Goal: Information Seeking & Learning: Learn about a topic

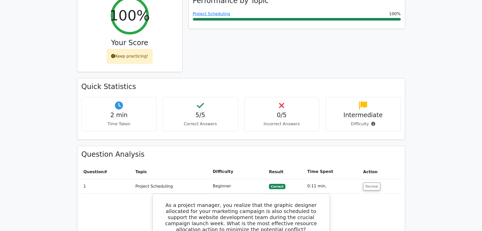
scroll to position [152, 0]
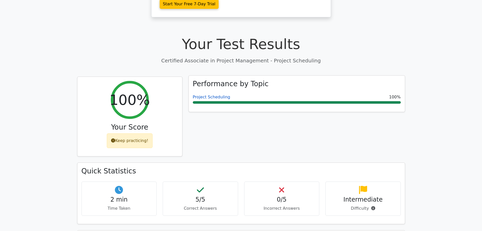
click at [206, 94] on link "Project Scheduling" at bounding box center [211, 96] width 37 height 5
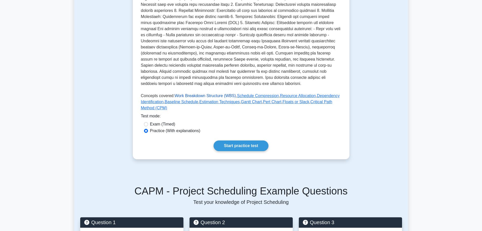
scroll to position [177, 0]
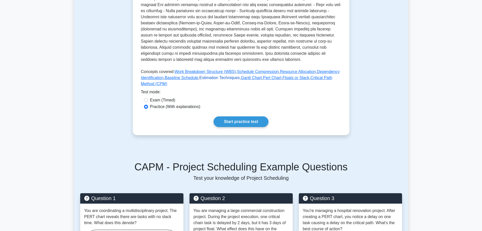
click at [205, 78] on link "Estimation Techniques" at bounding box center [219, 77] width 41 height 4
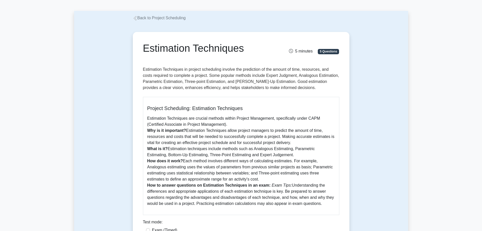
scroll to position [101, 0]
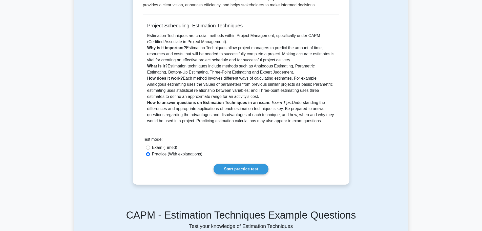
click at [104, 62] on div "Estimation Techniques 5 minutes 5 Questions Project Scheduling: Estimation Tech…" at bounding box center [241, 66] width 334 height 259
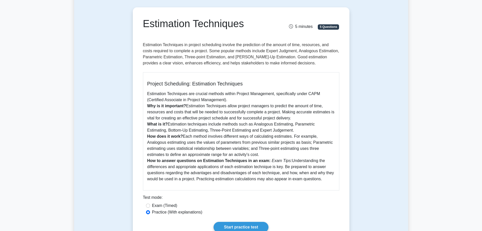
scroll to position [51, 0]
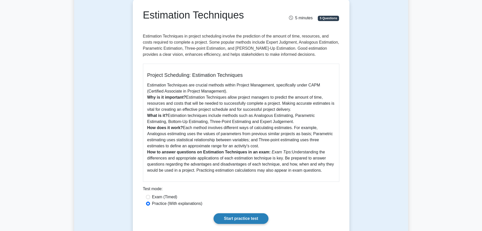
click at [246, 215] on link "Start practice test" at bounding box center [241, 218] width 55 height 11
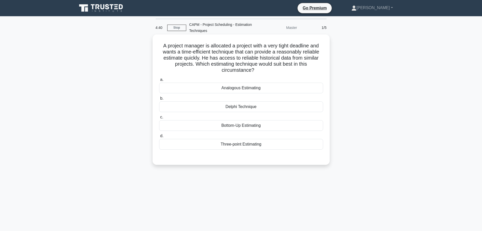
click at [235, 86] on div "Analogous Estimating" at bounding box center [241, 88] width 164 height 11
click at [159, 81] on input "a. Analogous Estimating" at bounding box center [159, 79] width 0 height 3
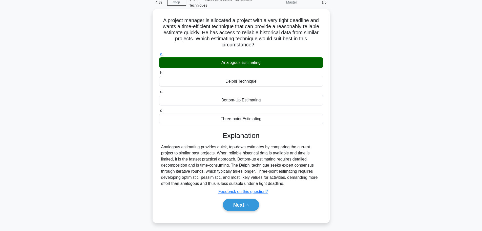
scroll to position [43, 0]
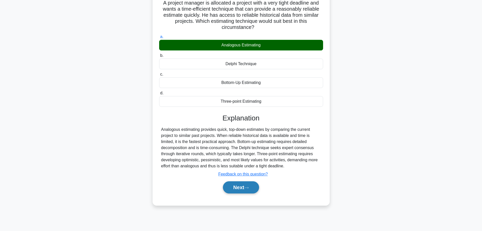
click at [247, 188] on icon at bounding box center [246, 187] width 5 height 3
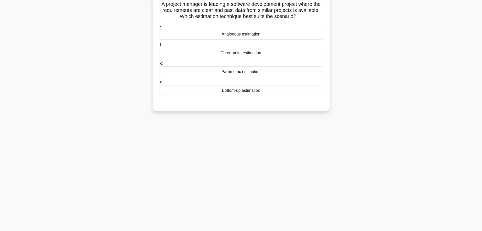
scroll to position [0, 0]
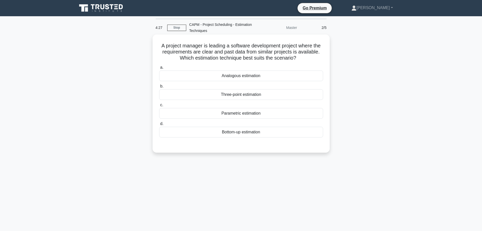
click at [241, 77] on div "Analogous estimation" at bounding box center [241, 75] width 164 height 11
click at [159, 69] on input "a. Analogous estimation" at bounding box center [159, 67] width 0 height 3
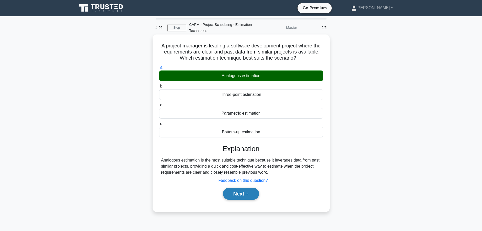
scroll to position [43, 0]
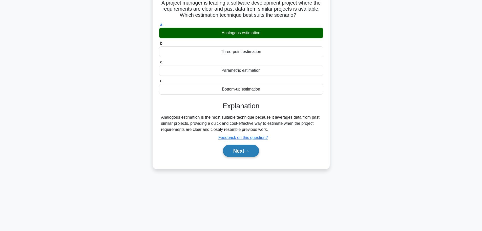
click at [250, 153] on button "Next" at bounding box center [241, 151] width 36 height 12
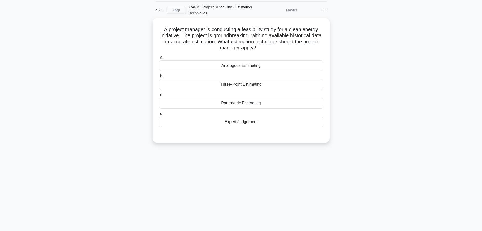
scroll to position [0, 0]
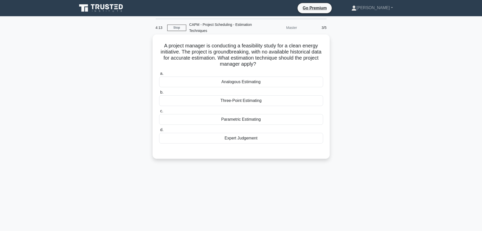
click at [269, 122] on div "Parametric Estimating" at bounding box center [241, 119] width 164 height 11
click at [159, 113] on input "c. Parametric Estimating" at bounding box center [159, 110] width 0 height 3
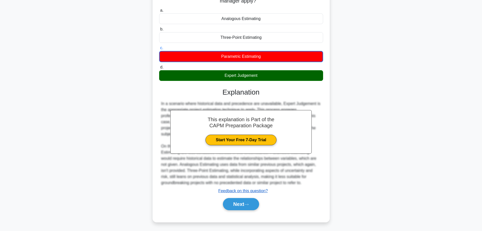
scroll to position [64, 0]
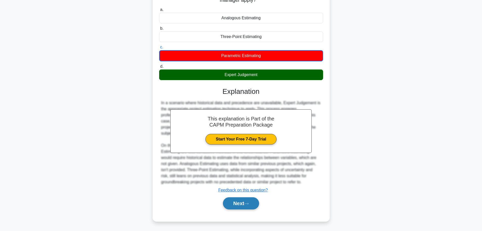
click at [252, 199] on button "Next" at bounding box center [241, 203] width 36 height 12
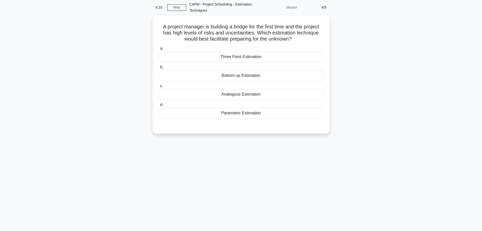
scroll to position [0, 0]
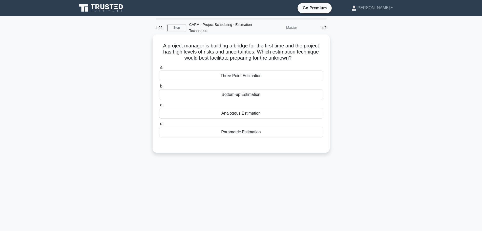
click at [254, 135] on div "Parametric Estimation" at bounding box center [241, 132] width 164 height 11
click at [159, 125] on input "d. Parametric Estimation" at bounding box center [159, 123] width 0 height 3
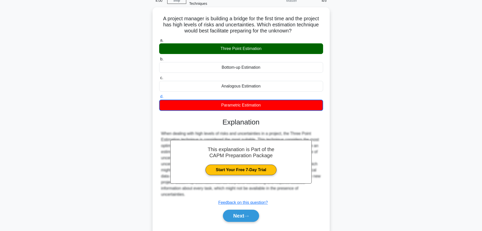
scroll to position [43, 0]
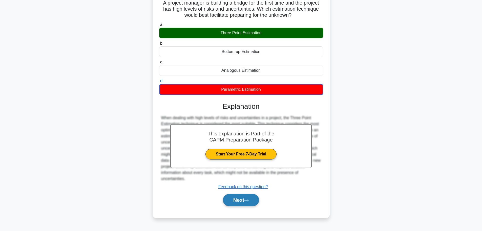
click at [250, 198] on button "Next" at bounding box center [241, 200] width 36 height 12
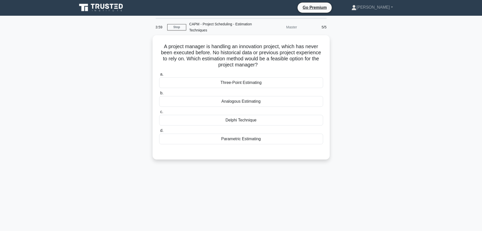
scroll to position [0, 0]
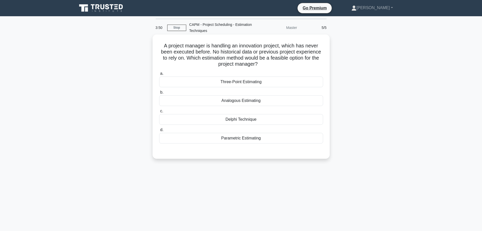
click at [243, 122] on div "Delphi Technique" at bounding box center [241, 119] width 164 height 11
click at [159, 113] on input "c. Delphi Technique" at bounding box center [159, 110] width 0 height 3
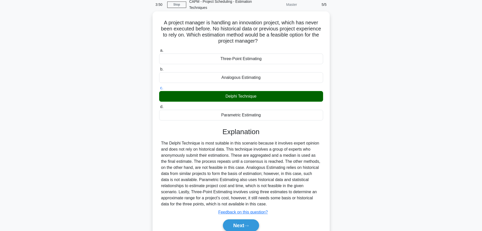
scroll to position [45, 0]
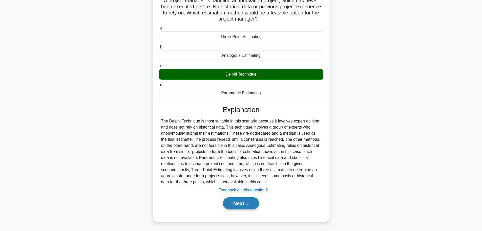
click at [237, 203] on button "Next" at bounding box center [241, 203] width 36 height 12
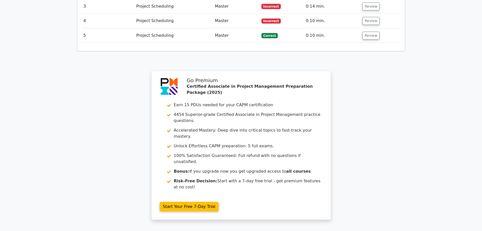
scroll to position [658, 0]
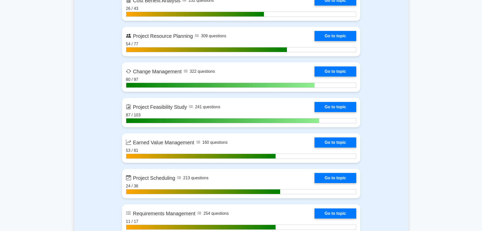
scroll to position [810, 0]
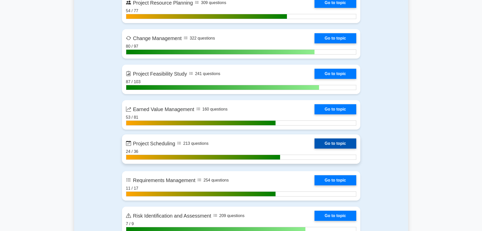
click at [315, 139] on link "Go to topic" at bounding box center [336, 143] width 42 height 10
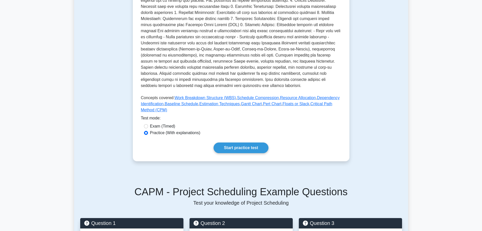
scroll to position [177, 0]
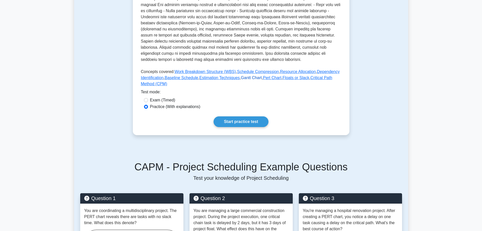
click at [246, 79] on link "Gantt Chart" at bounding box center [251, 77] width 21 height 4
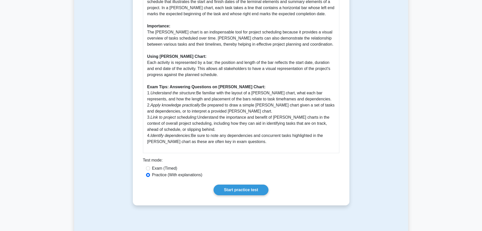
scroll to position [152, 0]
click at [242, 187] on link "Start practice test" at bounding box center [241, 190] width 55 height 11
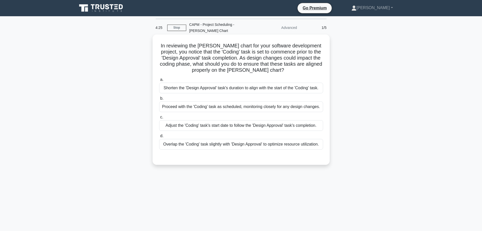
click at [223, 120] on div "Adjust the 'Coding' task's start date to follow the 'Design Approval' task's co…" at bounding box center [241, 125] width 164 height 11
click at [159, 119] on input "c. Adjust the 'Coding' task's start date to follow the 'Design Approval' task's…" at bounding box center [159, 116] width 0 height 3
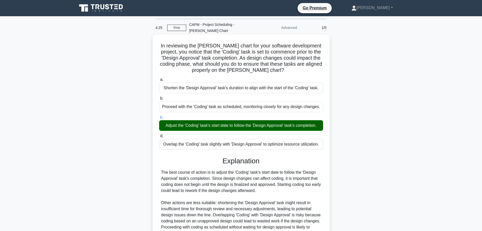
scroll to position [45, 0]
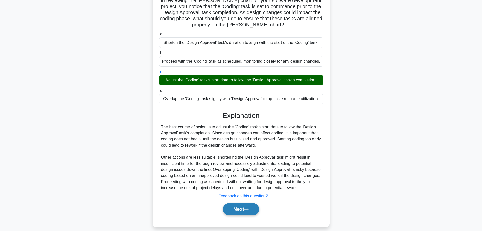
click at [240, 204] on button "Next" at bounding box center [241, 209] width 36 height 12
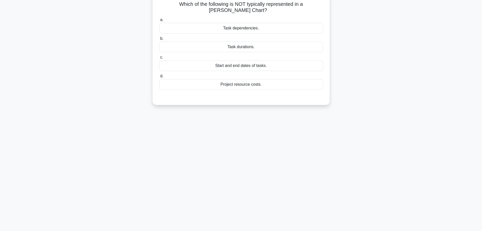
scroll to position [0, 0]
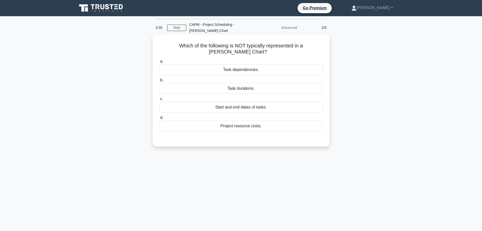
click at [238, 120] on div "Project resource costs." at bounding box center [241, 125] width 164 height 11
click at [159, 119] on input "d. Project resource costs." at bounding box center [159, 117] width 0 height 3
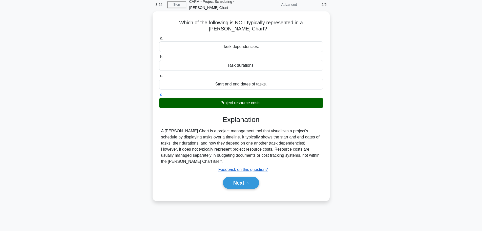
scroll to position [43, 0]
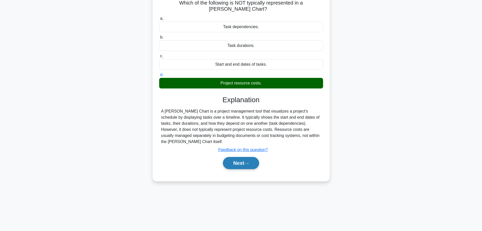
click at [238, 157] on button "Next" at bounding box center [241, 163] width 36 height 12
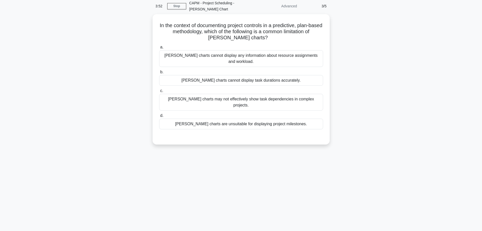
scroll to position [0, 0]
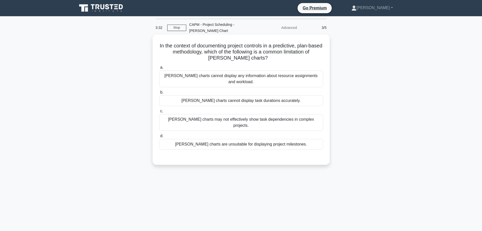
click at [216, 114] on div "Gantt charts may not effectively show task dependencies in complex projects." at bounding box center [241, 122] width 164 height 17
click at [159, 109] on input "c. Gantt charts may not effectively show task dependencies in complex projects." at bounding box center [159, 110] width 0 height 3
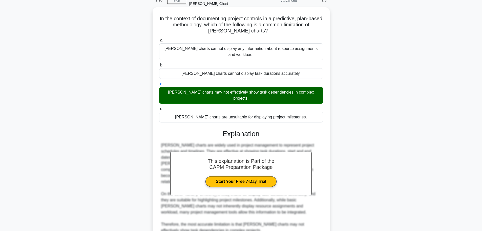
scroll to position [51, 0]
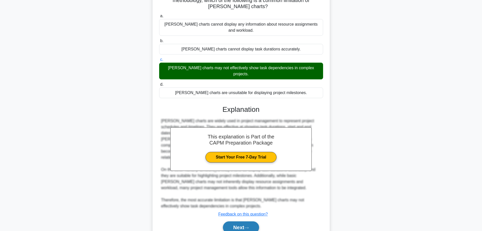
click at [234, 221] on button "Next" at bounding box center [241, 227] width 36 height 12
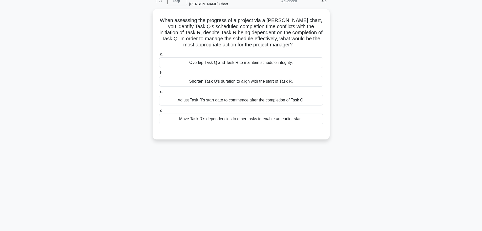
scroll to position [17, 0]
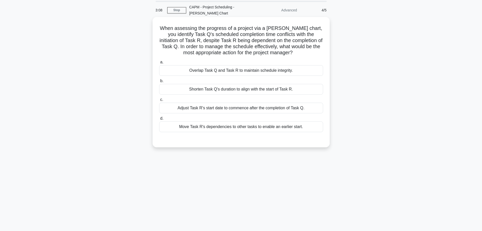
click at [210, 86] on div "Shorten Task Q's duration to align with the start of Task R." at bounding box center [241, 89] width 164 height 11
click at [159, 83] on input "b. Shorten Task Q's duration to align with the start of Task R." at bounding box center [159, 80] width 0 height 3
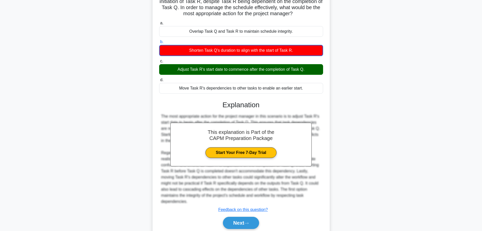
scroll to position [64, 0]
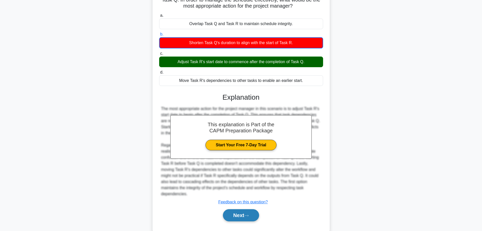
click at [239, 209] on button "Next" at bounding box center [241, 215] width 36 height 12
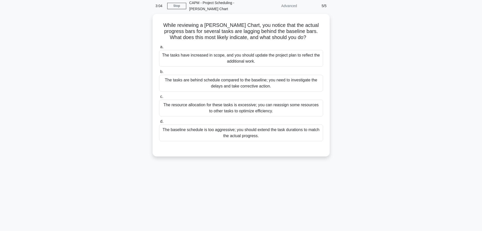
scroll to position [0, 0]
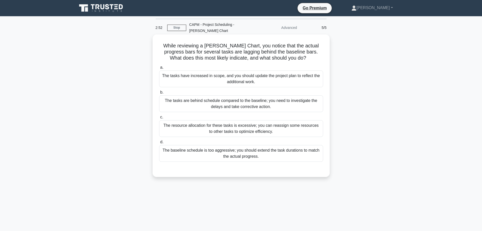
click at [199, 95] on div "The tasks are behind schedule compared to the baseline; you need to investigate…" at bounding box center [241, 103] width 164 height 17
click at [159, 93] on input "b. The tasks are behind schedule compared to the baseline; you need to investig…" at bounding box center [159, 92] width 0 height 3
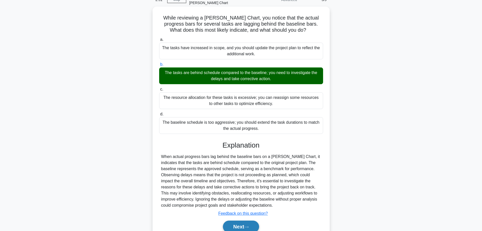
scroll to position [45, 0]
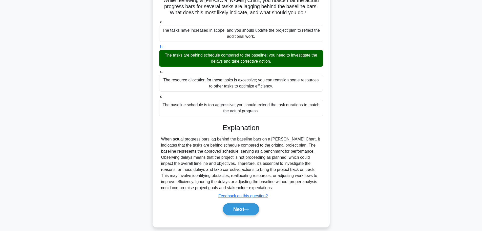
click at [244, 211] on div "Next" at bounding box center [241, 209] width 164 height 16
click at [243, 206] on button "Next" at bounding box center [241, 209] width 36 height 12
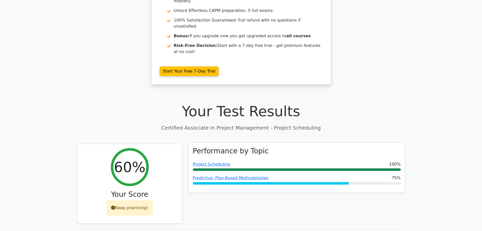
scroll to position [76, 0]
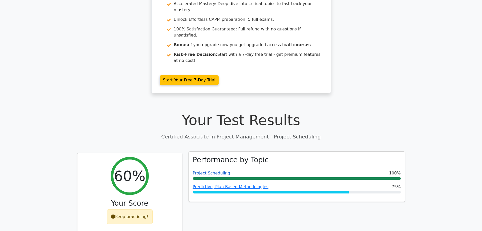
click at [209, 170] on link "Project Scheduling" at bounding box center [211, 172] width 37 height 5
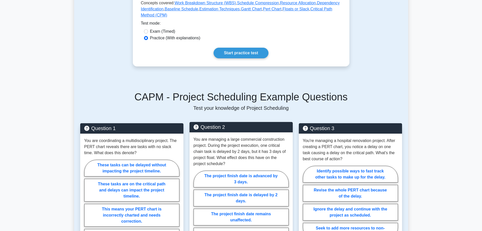
scroll to position [127, 0]
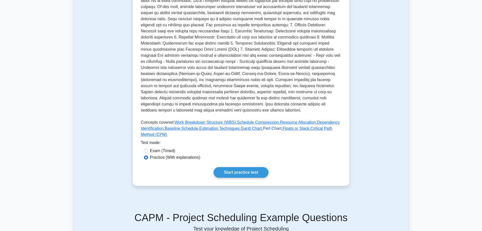
click at [267, 129] on link "Pert Chart" at bounding box center [272, 128] width 18 height 4
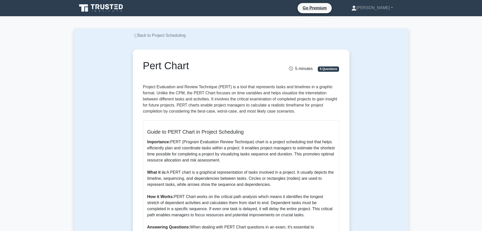
scroll to position [25, 0]
